Goal: Transaction & Acquisition: Subscribe to service/newsletter

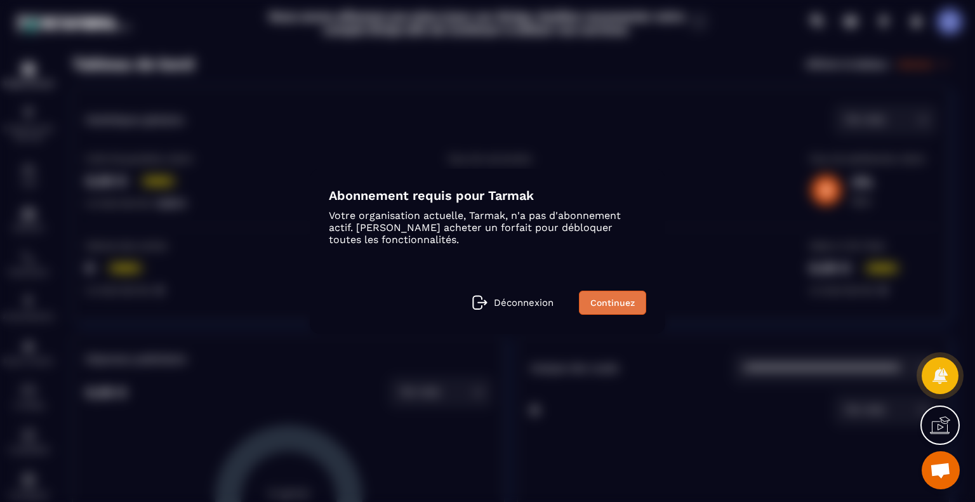
click at [611, 309] on link "Continuez" at bounding box center [612, 303] width 67 height 24
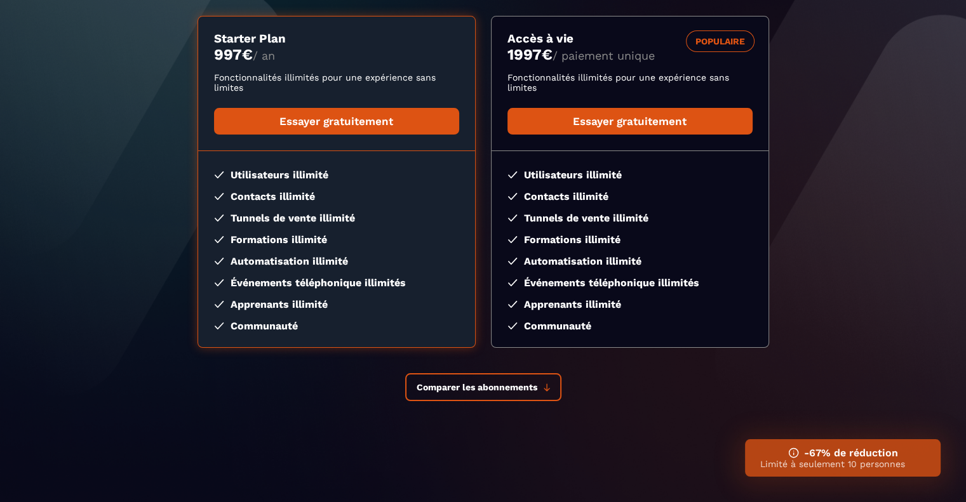
scroll to position [192, 0]
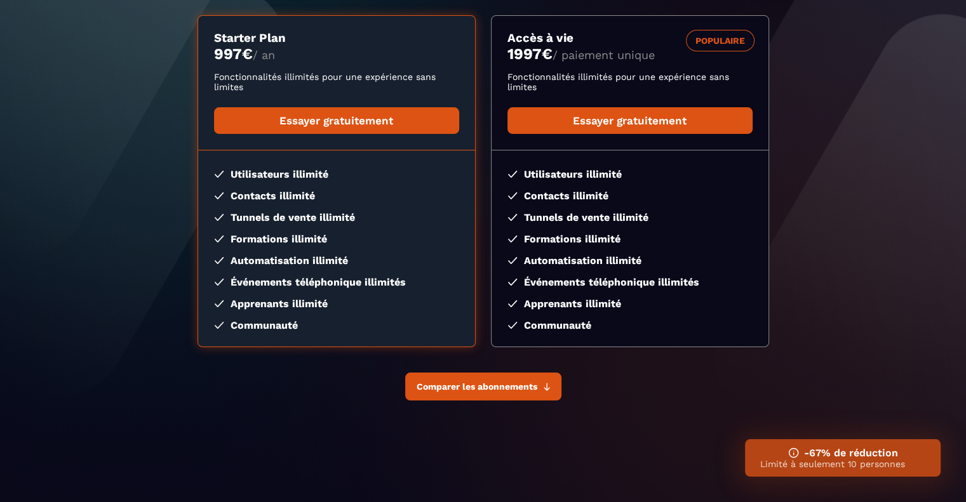
click at [556, 389] on button "Comparer les abonnements" at bounding box center [483, 387] width 156 height 28
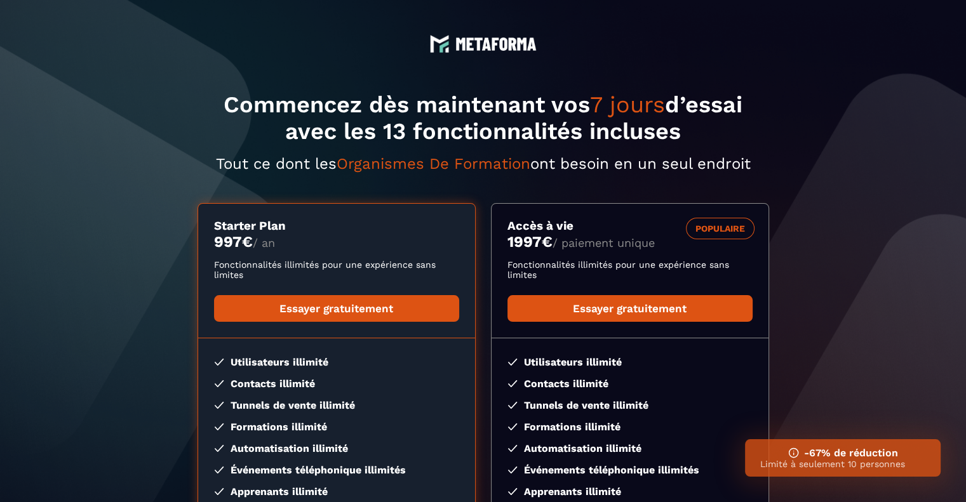
scroll to position [0, 0]
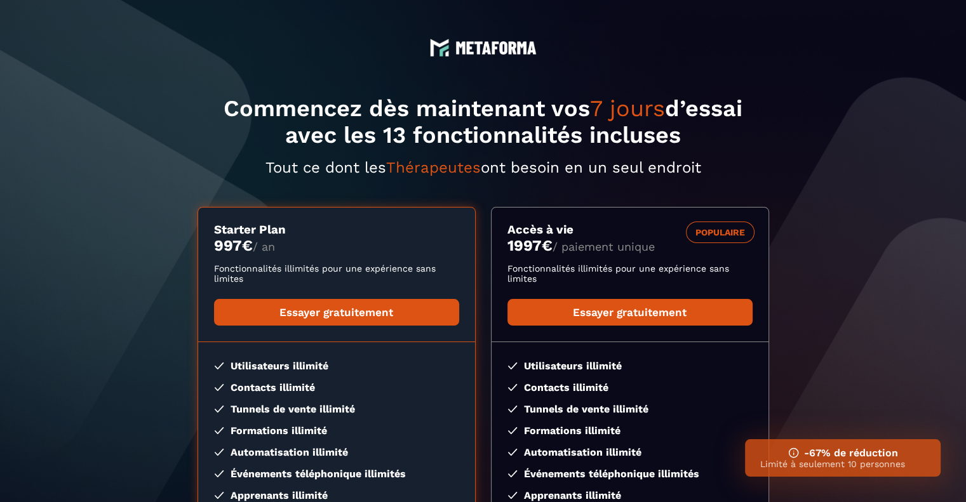
click at [847, 467] on p "Limité à seulement 10 personnes" at bounding box center [842, 464] width 165 height 10
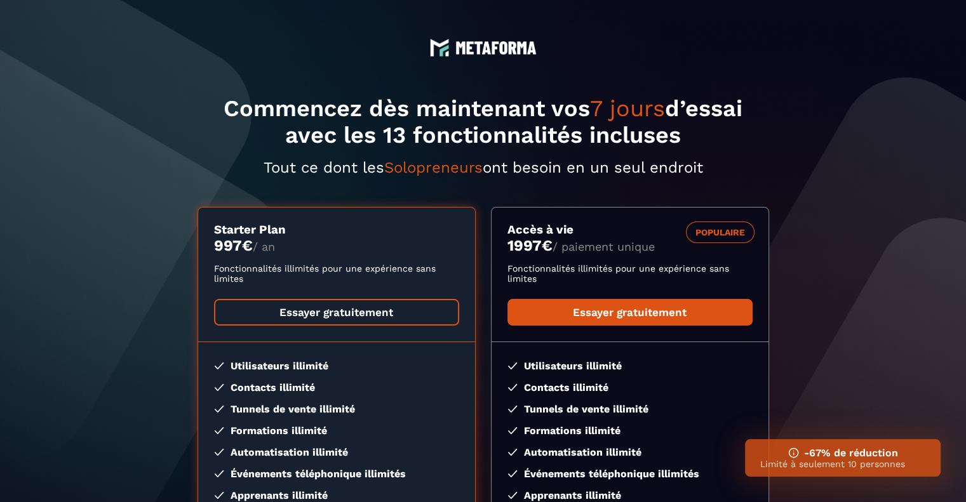
click at [398, 316] on link "Essayer gratuitement" at bounding box center [336, 312] width 245 height 27
